Goal: Task Accomplishment & Management: Manage account settings

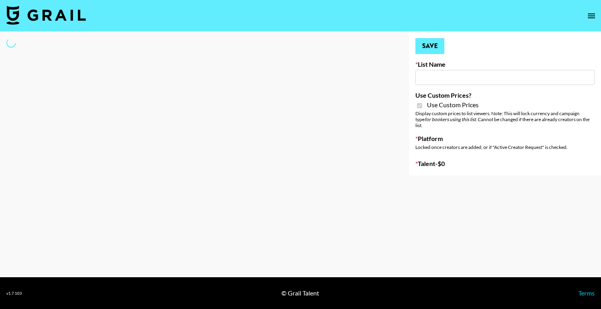
type input "[PERSON_NAME] - Fitness ([DATE])"
checkbox input "true"
select select "Brand"
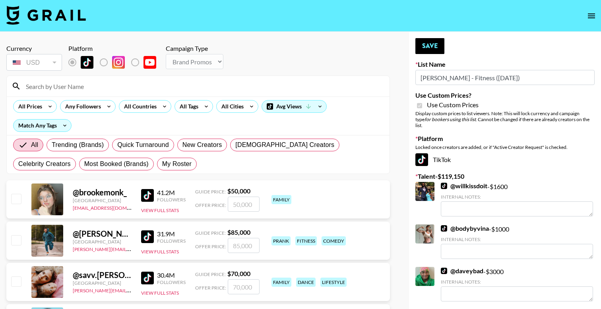
click at [78, 88] on input at bounding box center [202, 86] width 363 height 13
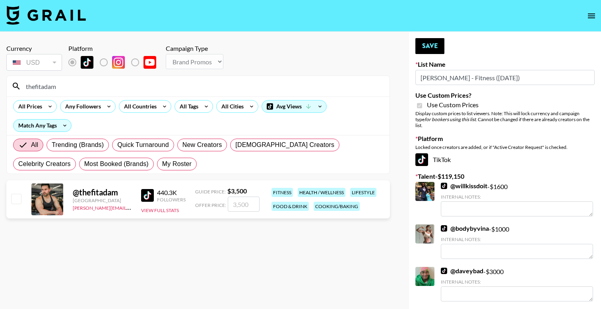
type input "thefitadam"
click at [241, 212] on div "@ thefitadam [GEOGRAPHIC_DATA] [PERSON_NAME][EMAIL_ADDRESS][PERSON_NAME][DOMAIN…" at bounding box center [197, 199] width 383 height 38
click at [243, 209] on input "number" at bounding box center [244, 204] width 32 height 15
type input "3"
checkbox input "true"
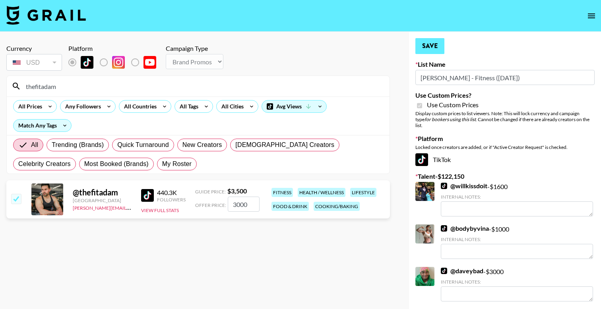
type input "3000"
click at [434, 45] on button "Save" at bounding box center [429, 46] width 29 height 16
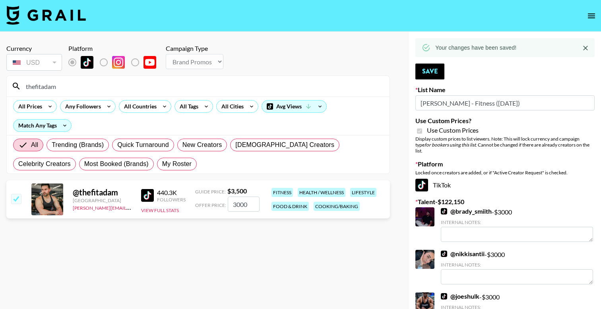
click at [110, 85] on input "thefitadam" at bounding box center [202, 86] width 363 height 13
click at [139, 83] on input "thefitadam" at bounding box center [202, 86] width 363 height 13
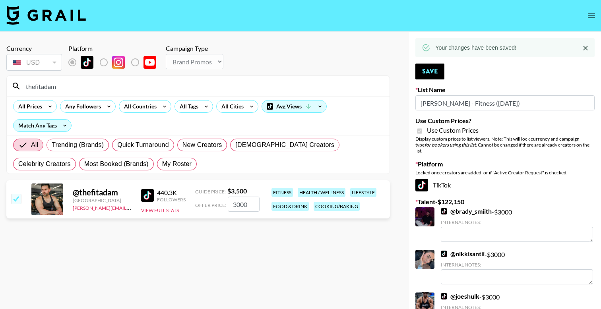
click at [139, 83] on input "thefitadam" at bounding box center [202, 86] width 363 height 13
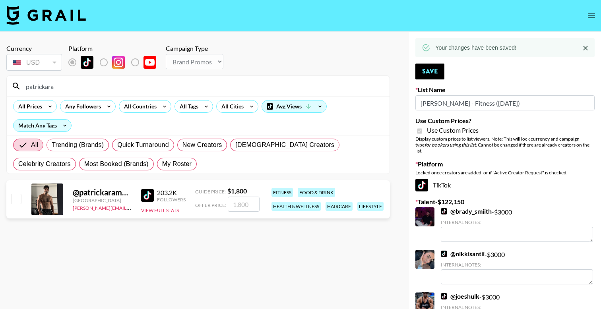
type input "patrickara"
click at [242, 203] on input "number" at bounding box center [244, 204] width 32 height 15
type input "3"
checkbox input "true"
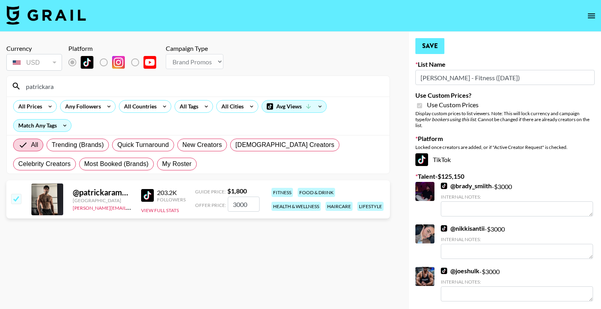
type input "3000"
click at [436, 49] on button "Save" at bounding box center [429, 46] width 29 height 16
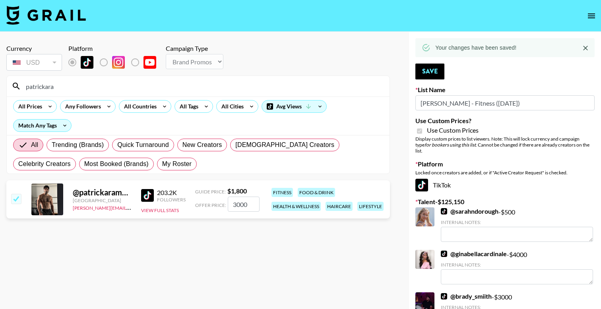
click at [78, 86] on input "patrickara" at bounding box center [202, 86] width 363 height 13
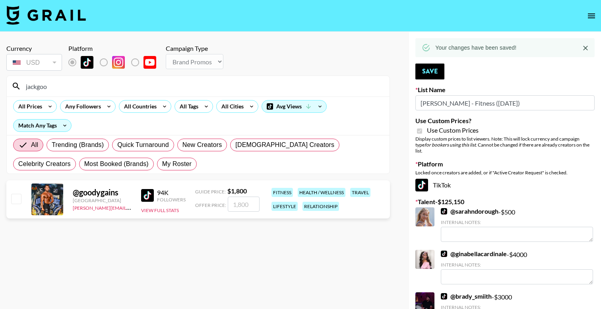
type input "jackgoo"
click at [239, 206] on input "number" at bounding box center [244, 204] width 32 height 15
checkbox input "true"
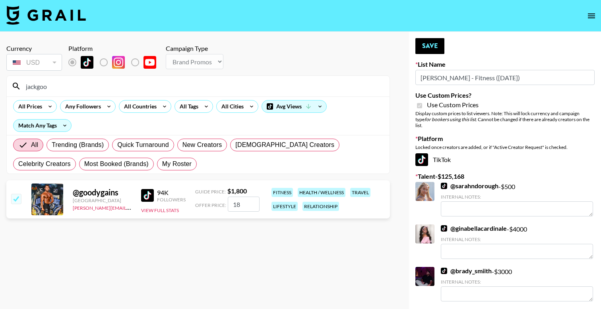
type input "1"
checkbox input "false"
checkbox input "true"
type input "2000"
click at [423, 49] on button "Save" at bounding box center [429, 46] width 29 height 16
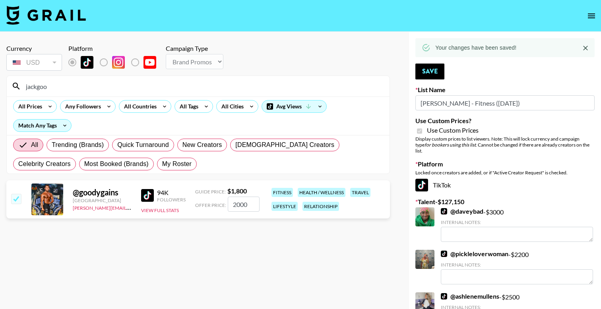
click at [83, 90] on input "jackgoo" at bounding box center [202, 86] width 363 height 13
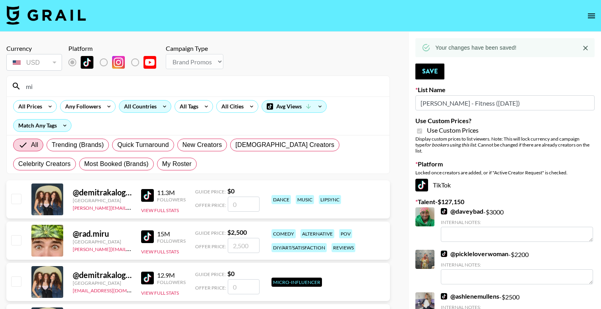
type input "m"
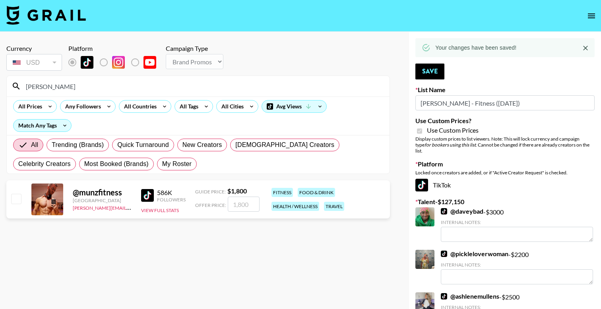
type input "munz"
click at [249, 204] on input "number" at bounding box center [244, 204] width 32 height 15
checkbox input "true"
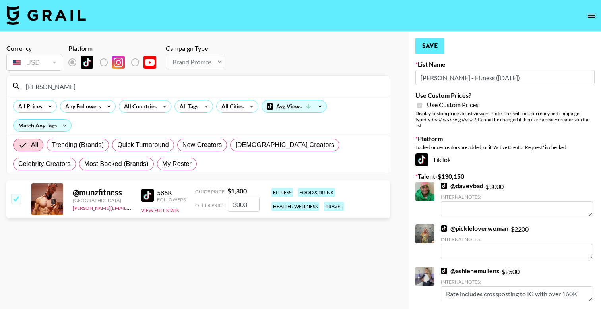
type input "3000"
click at [430, 45] on button "Save" at bounding box center [429, 46] width 29 height 16
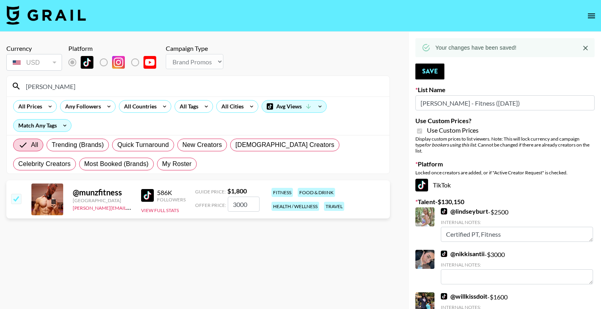
click at [119, 88] on input "munz" at bounding box center [202, 86] width 363 height 13
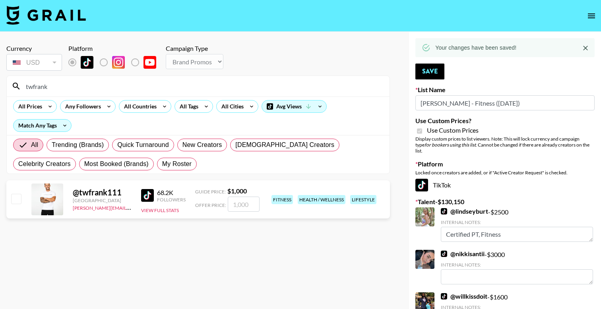
type input "twfrank"
click at [245, 203] on input "number" at bounding box center [244, 204] width 32 height 15
checkbox input "true"
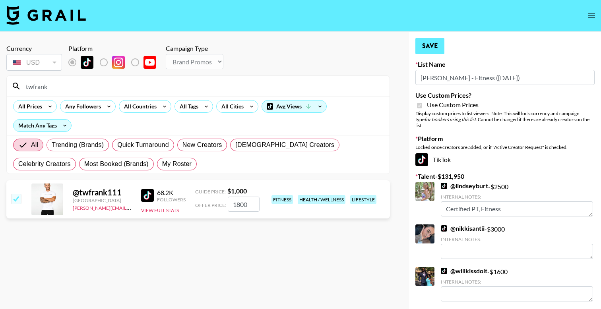
type input "1800"
click at [428, 45] on button "Save" at bounding box center [429, 46] width 29 height 16
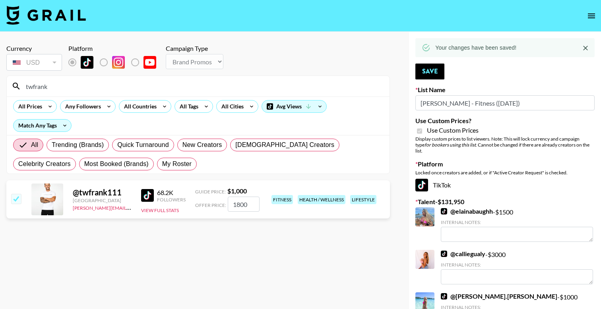
click at [66, 90] on input "twfrank" at bounding box center [202, 86] width 363 height 13
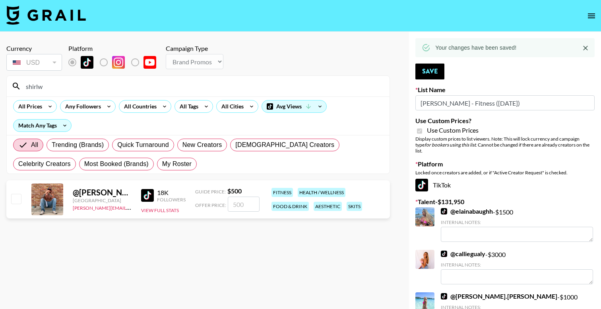
type input "shirlw"
click at [243, 207] on input "number" at bounding box center [244, 204] width 32 height 15
type input "8"
checkbox input "true"
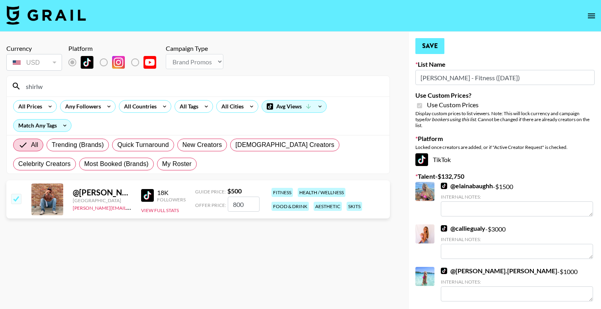
type input "800"
click at [431, 46] on button "Save" at bounding box center [429, 46] width 29 height 16
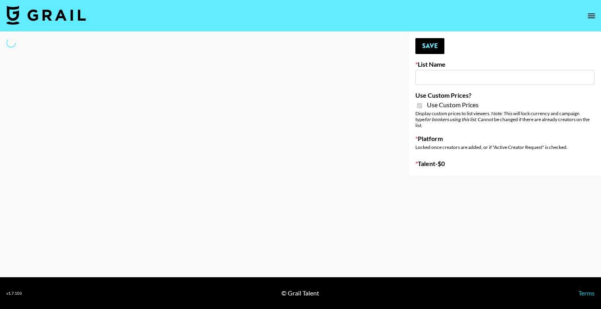
type input "Brickhouse - Women (20th Sept)"
checkbox input "true"
select select "Brand"
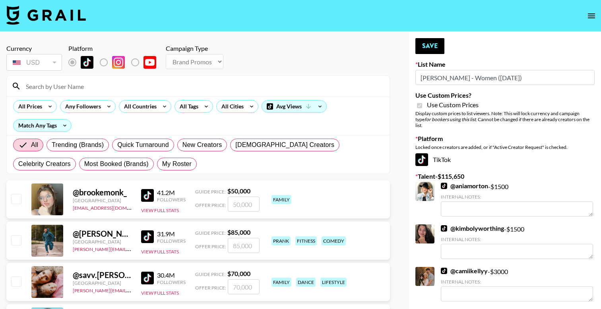
click at [135, 88] on input at bounding box center [202, 86] width 363 height 13
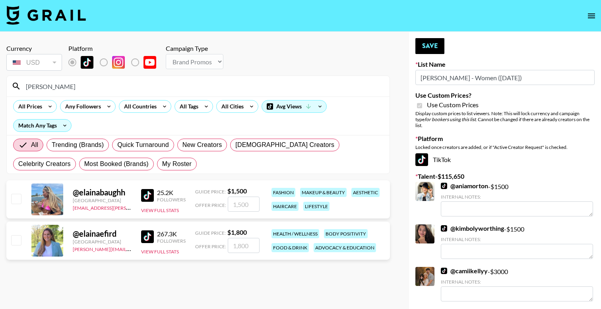
type input "elaina"
click at [244, 250] on input "number" at bounding box center [244, 245] width 32 height 15
type input "3"
checkbox input "true"
type input "3000"
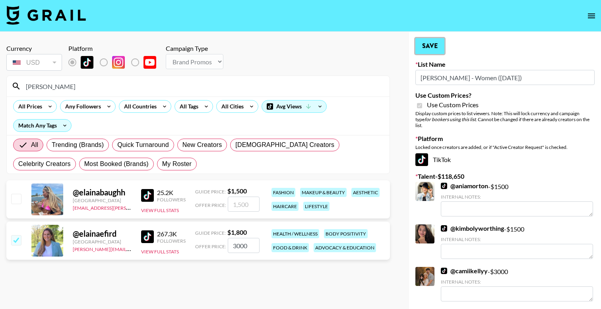
click at [434, 48] on button "Save" at bounding box center [429, 46] width 29 height 16
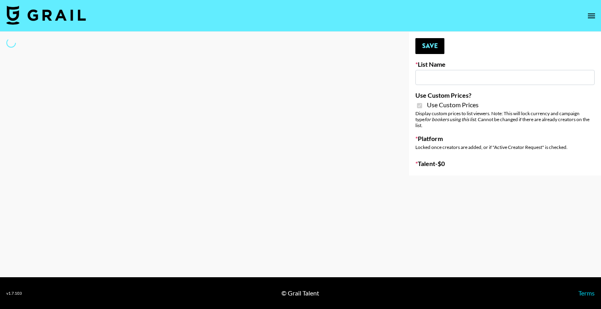
type input "[PERSON_NAME] - Fitness ([DATE])"
checkbox input "true"
select select "Brand"
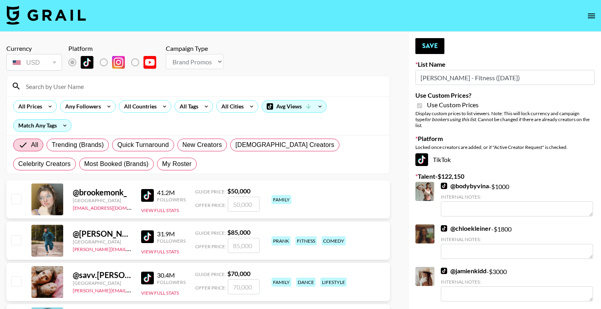
click at [63, 85] on input at bounding box center [202, 86] width 363 height 13
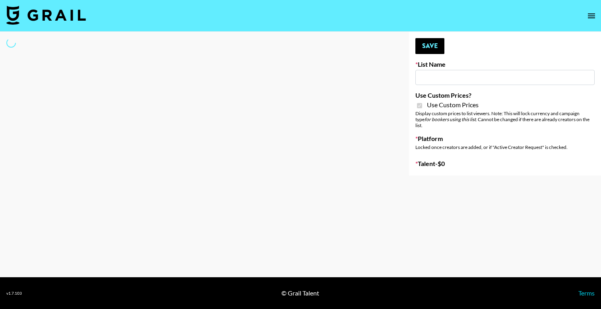
type input "Ladder ([DATE])"
checkbox input "true"
select select "Brand"
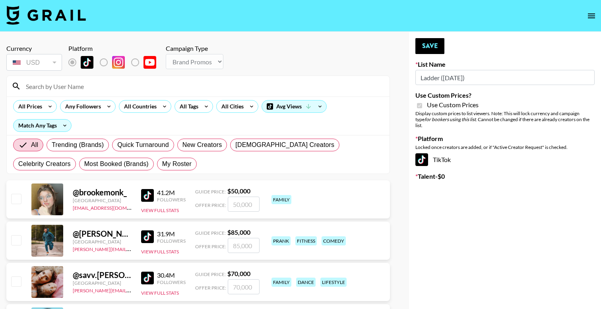
click at [459, 79] on input "Ladder (23rd Sept)" at bounding box center [504, 77] width 179 height 15
click at [480, 77] on input "Ladder (23rd Sept)" at bounding box center [504, 77] width 179 height 15
click at [102, 64] on label "List locked to TikTok." at bounding box center [109, 62] width 29 height 17
click at [104, 61] on label "List locked to TikTok." at bounding box center [109, 62] width 29 height 17
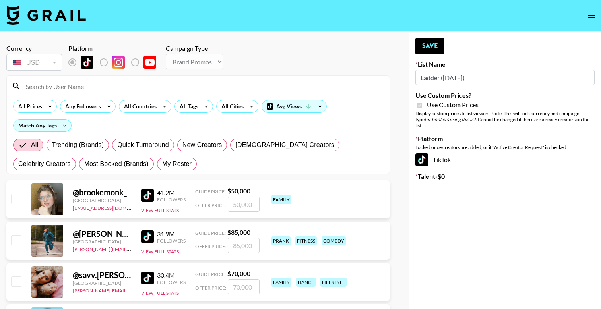
click at [133, 63] on label "List locked to TikTok." at bounding box center [141, 62] width 29 height 17
click at [101, 61] on label "List locked to TikTok." at bounding box center [109, 62] width 29 height 17
